Goal: Transaction & Acquisition: Download file/media

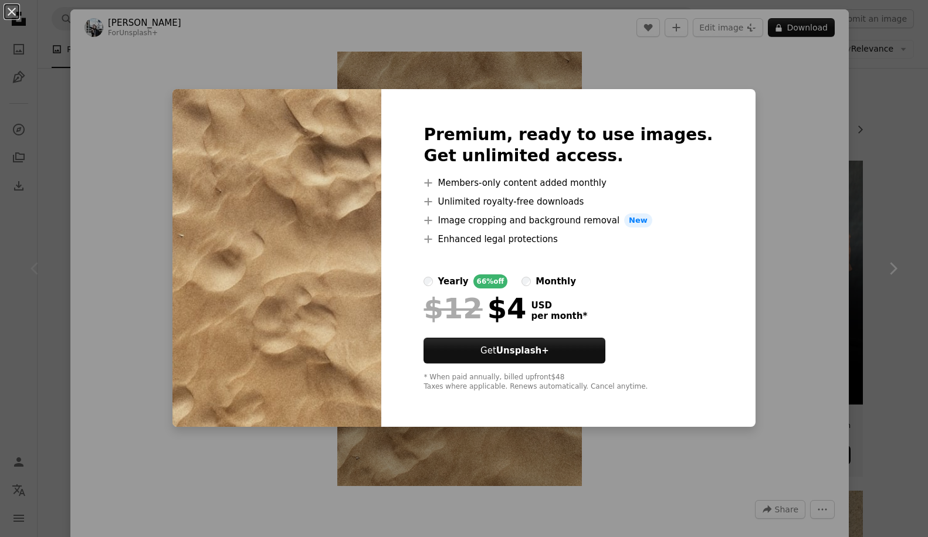
scroll to position [69, 0]
click at [787, 104] on div "An X shape Premium, ready to use images. Get unlimited access. A plus sign Memb…" at bounding box center [464, 268] width 928 height 537
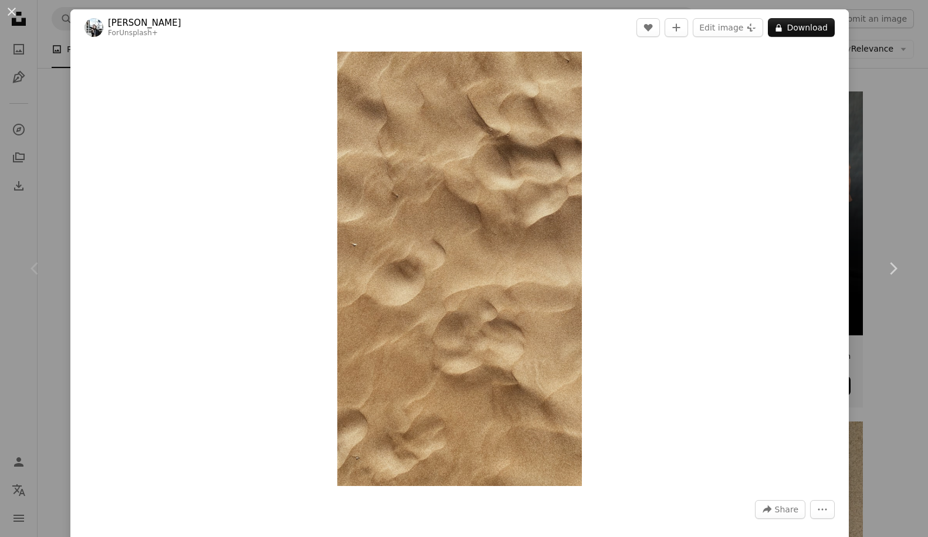
click at [849, 106] on div "Zoom in" at bounding box center [459, 269] width 778 height 446
click at [864, 108] on div "An X shape Chevron left Chevron right [PERSON_NAME] For Unsplash+ A heart A plu…" at bounding box center [464, 268] width 928 height 537
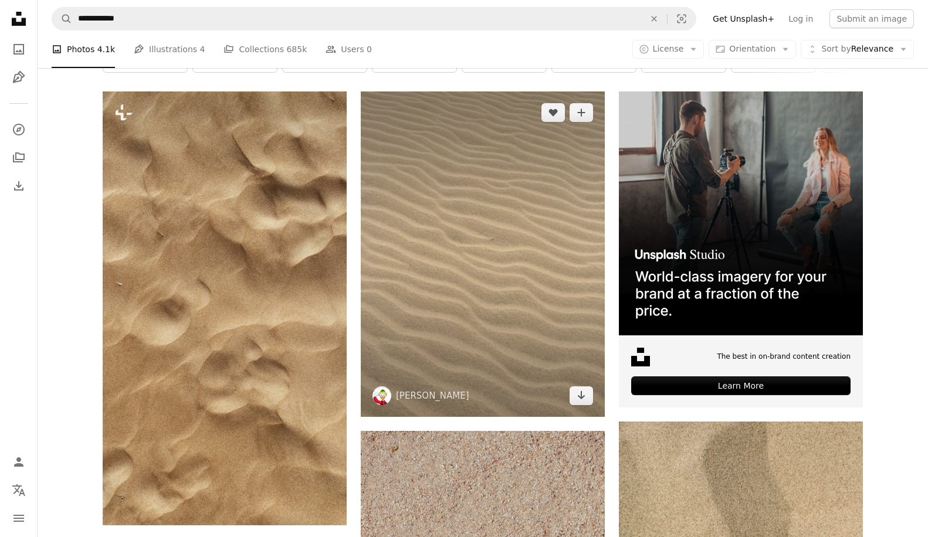
click at [504, 190] on img at bounding box center [483, 253] width 244 height 325
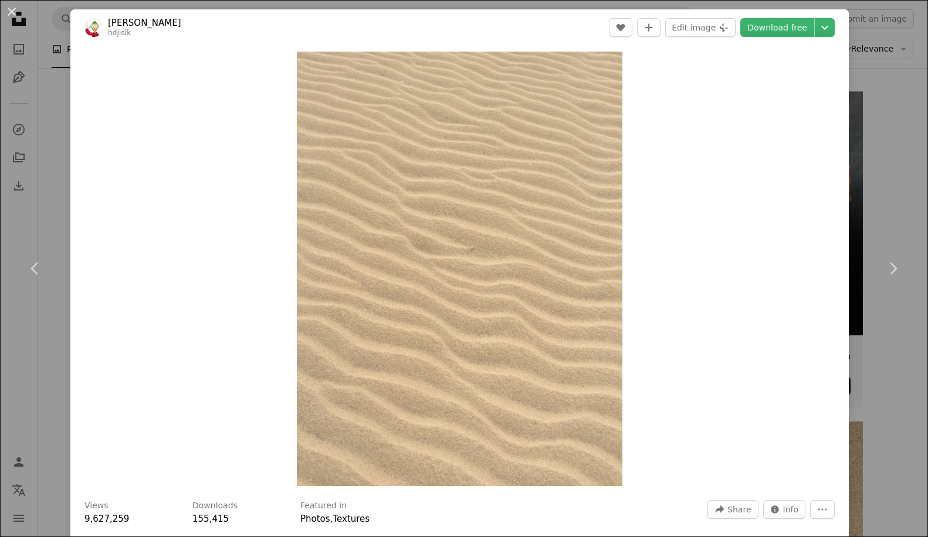
click at [895, 164] on div "An X shape Chevron left Chevron right [PERSON_NAME] hdjislk A heart A plus sign…" at bounding box center [464, 268] width 928 height 537
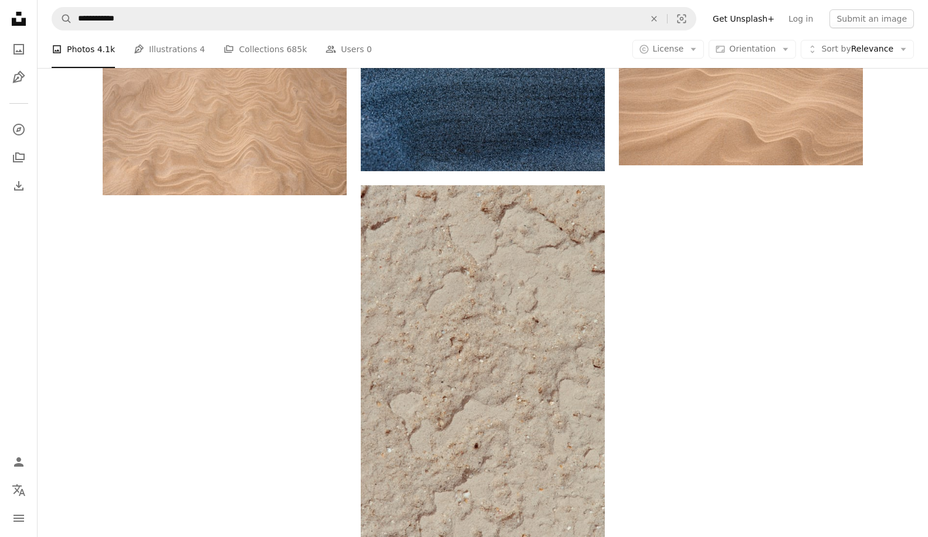
scroll to position [1890, 0]
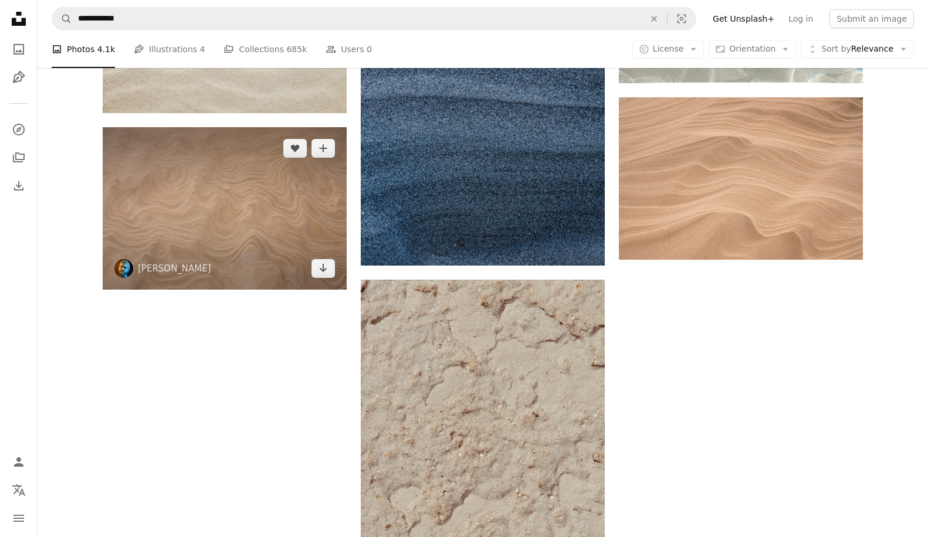
click at [231, 202] on img at bounding box center [225, 208] width 244 height 162
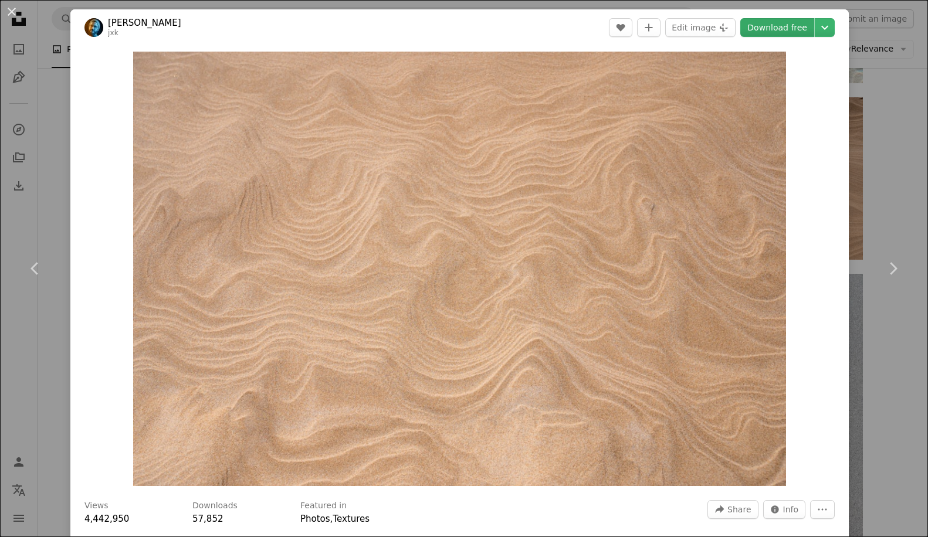
click at [788, 30] on link "Download free" at bounding box center [777, 27] width 74 height 19
